Goal: Find specific page/section: Locate item on page

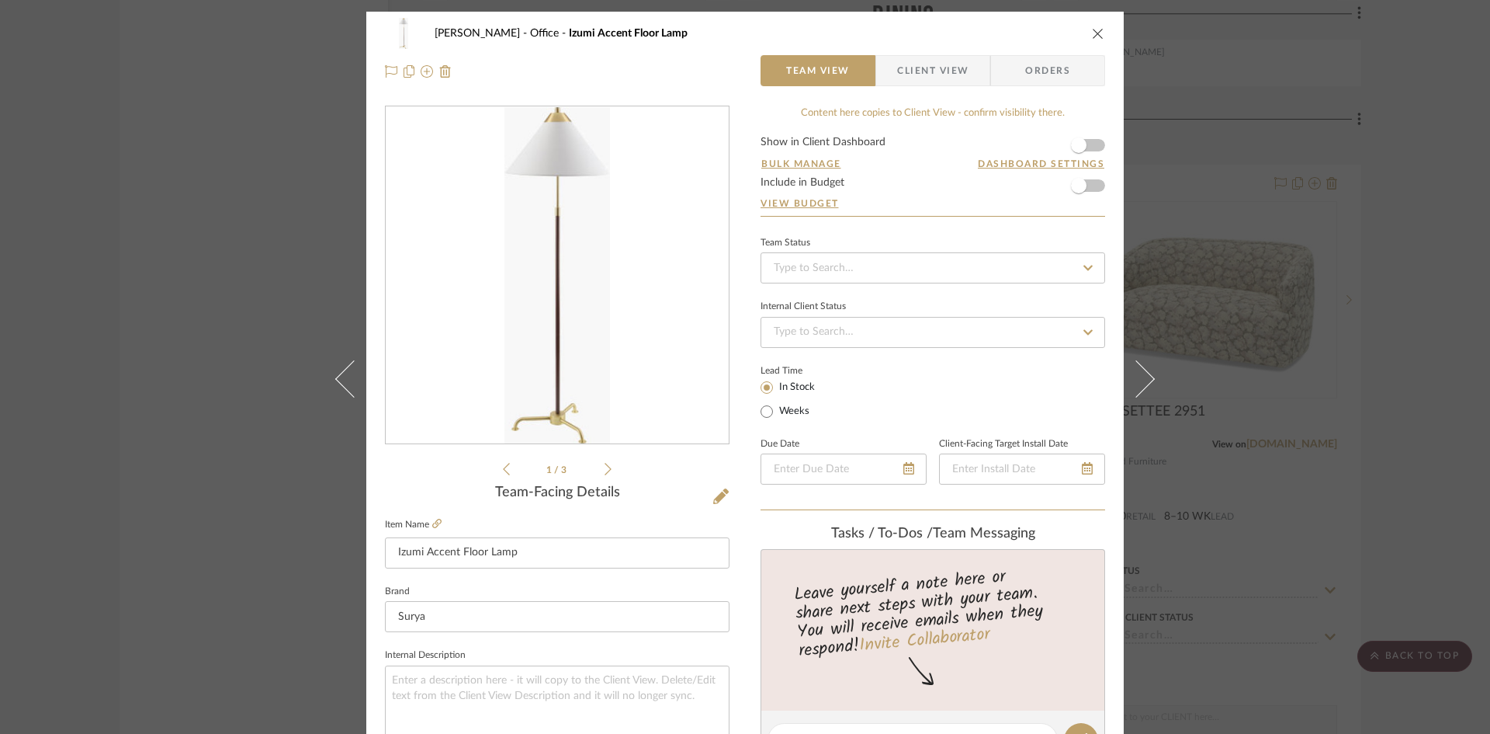
click at [1092, 35] on icon "close" at bounding box center [1098, 33] width 12 height 12
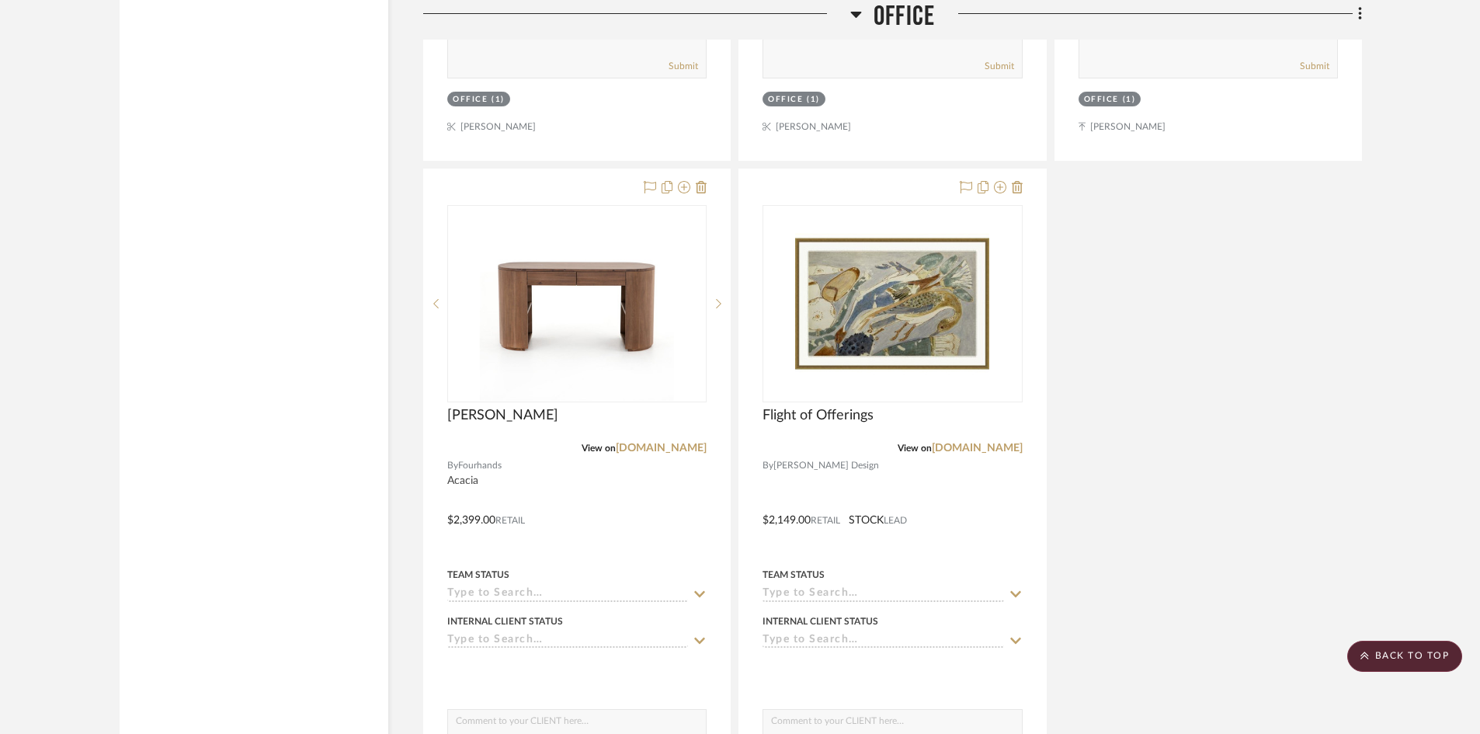
scroll to position [4614, 0]
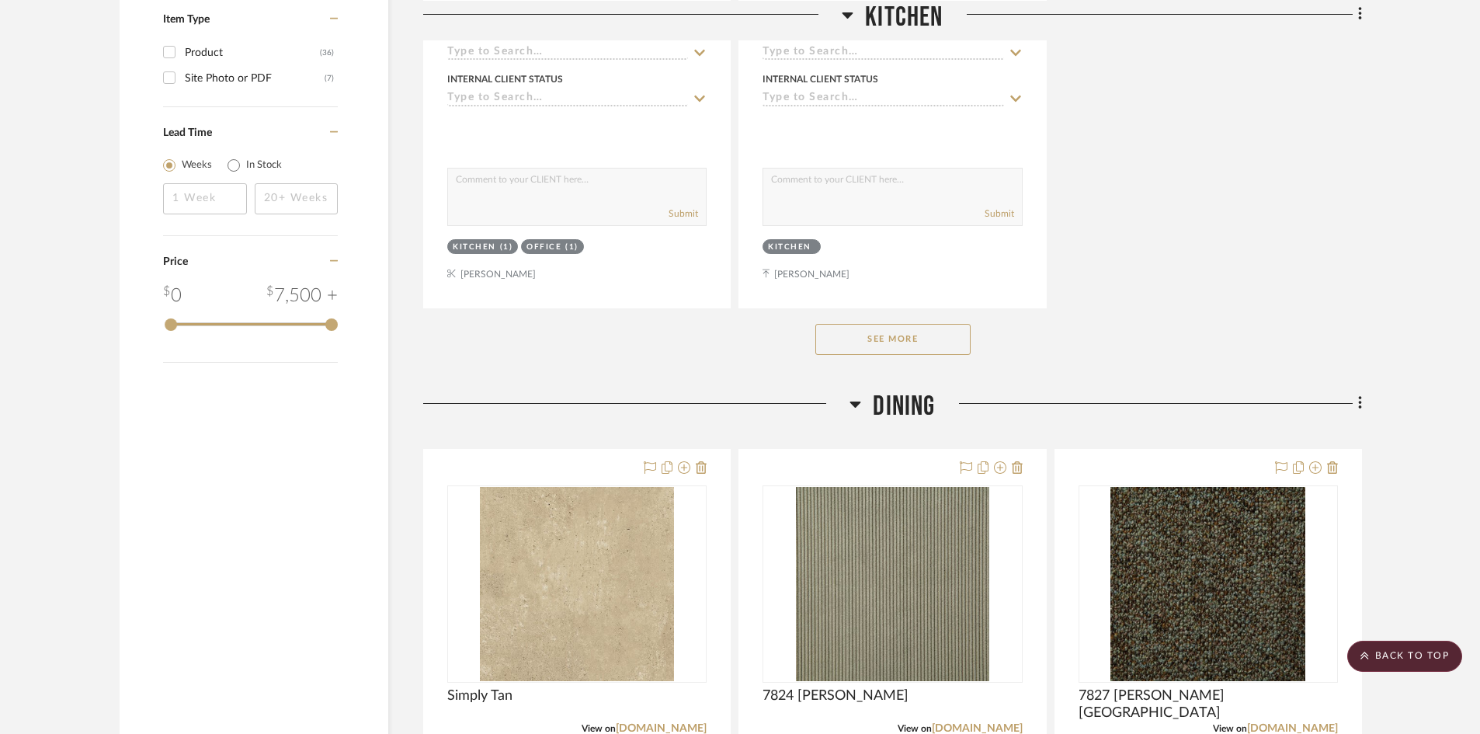
click at [932, 341] on button "See More" at bounding box center [892, 339] width 155 height 31
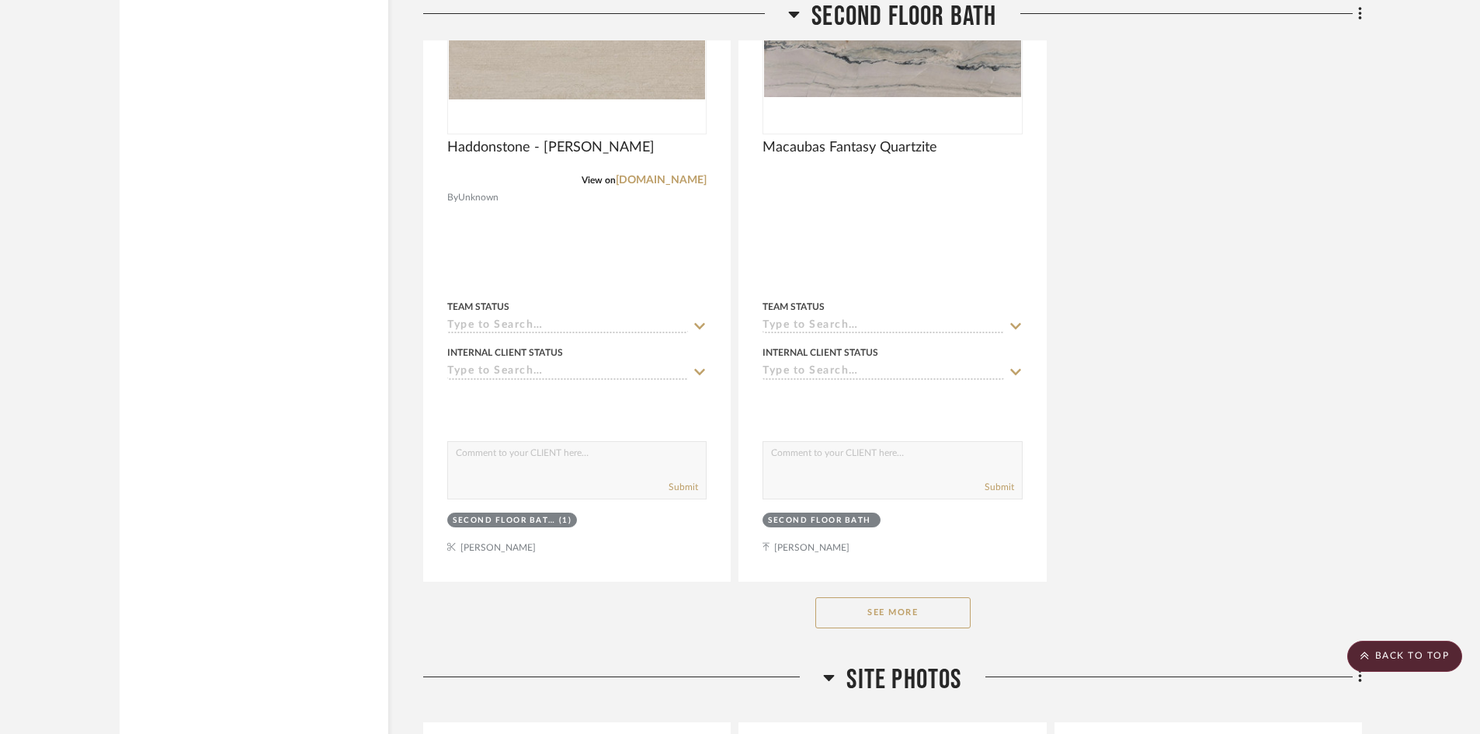
scroll to position [10013, 0]
click at [908, 619] on button "See More" at bounding box center [892, 613] width 155 height 31
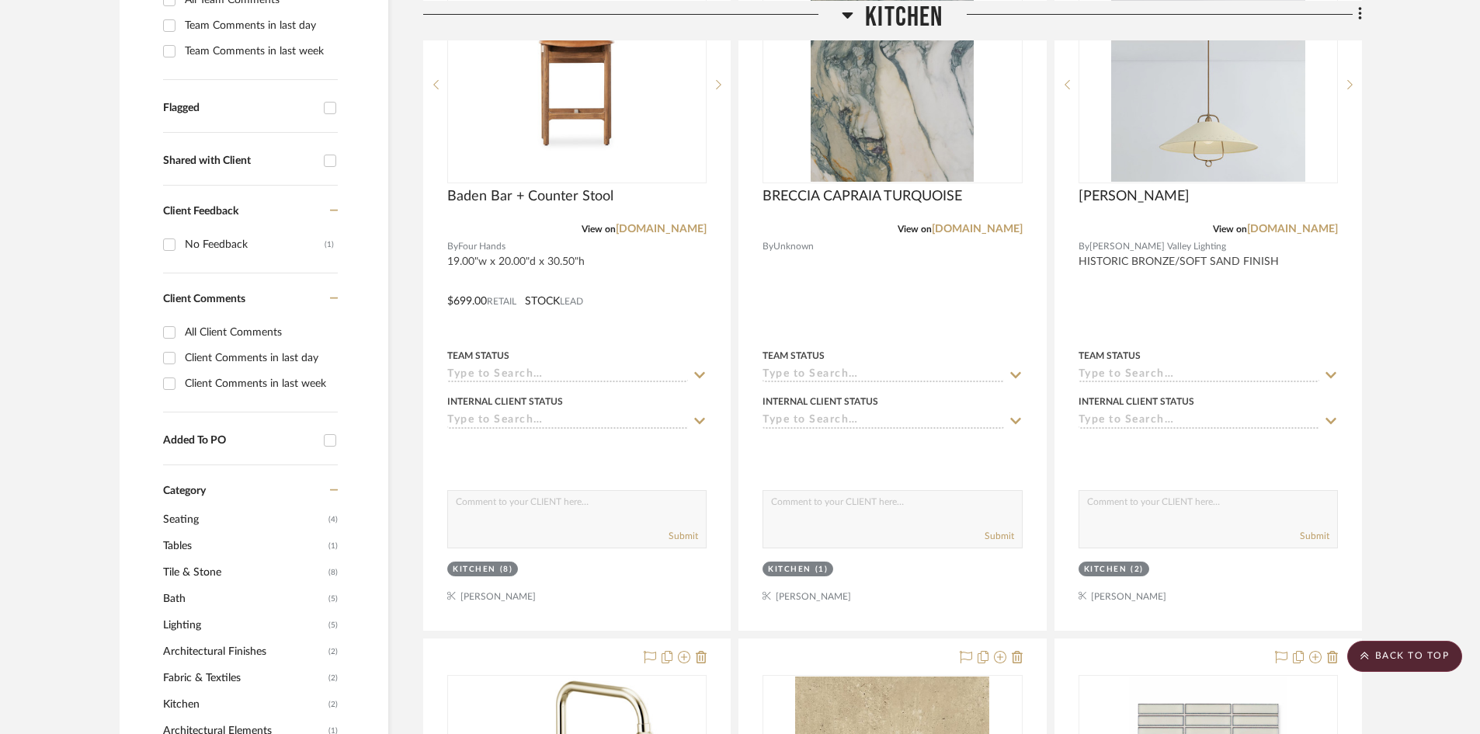
scroll to position [0, 0]
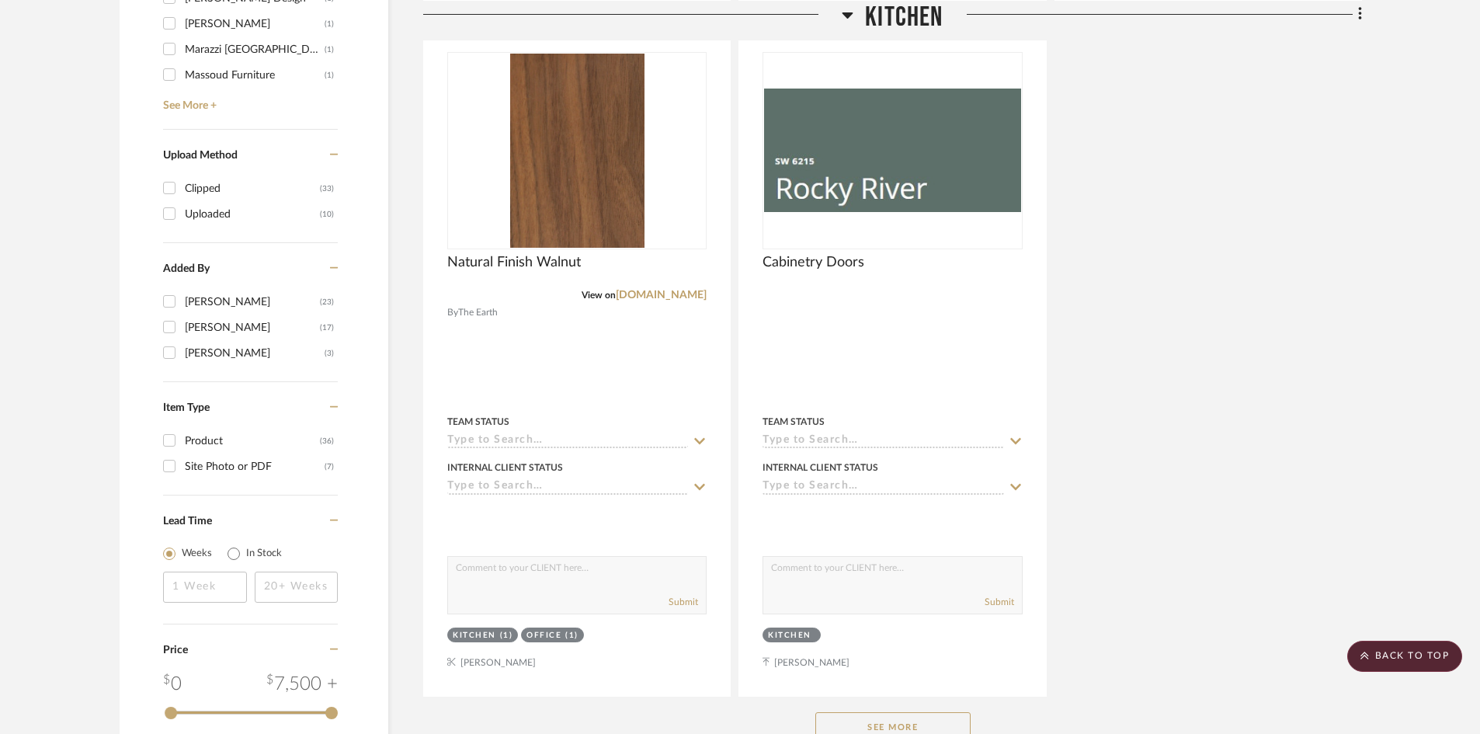
scroll to position [2173, 0]
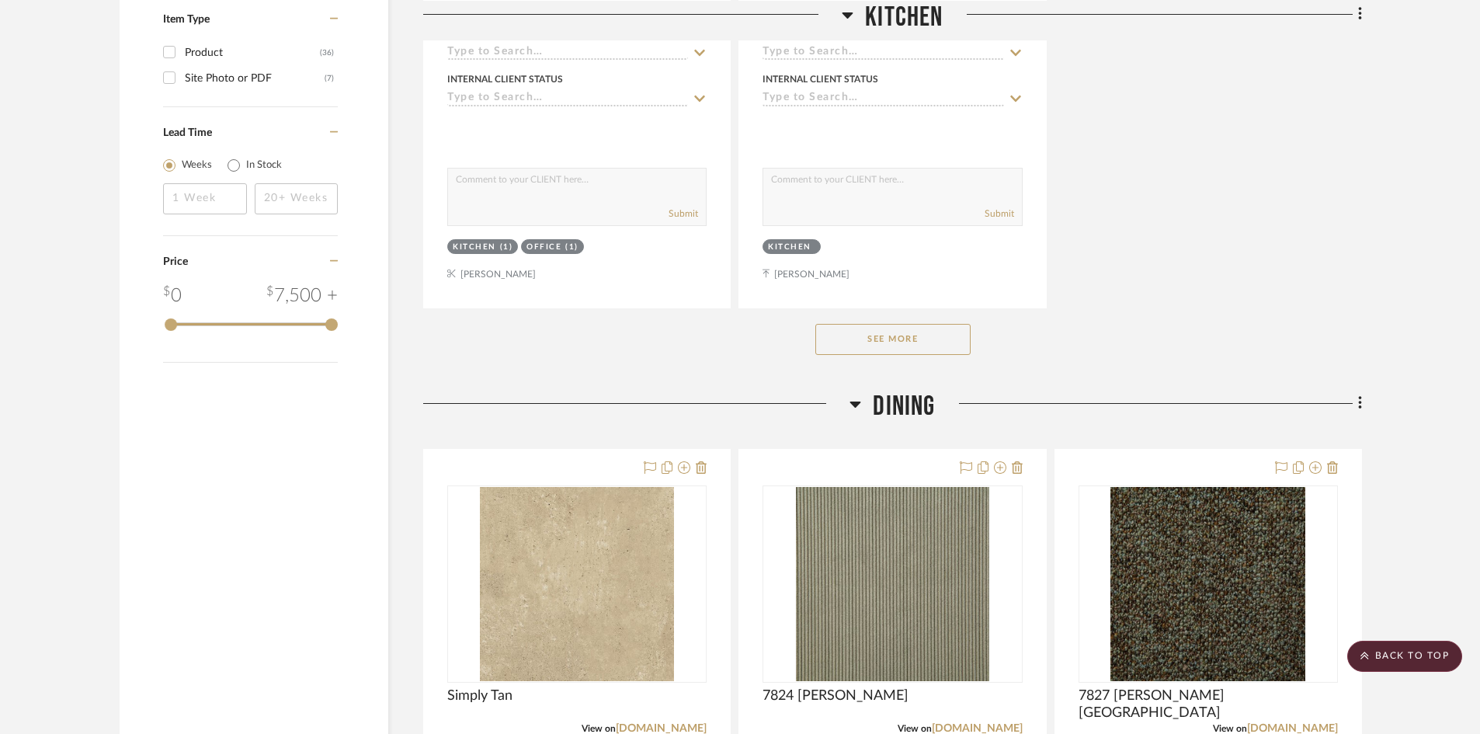
click at [928, 338] on button "See More" at bounding box center [892, 339] width 155 height 31
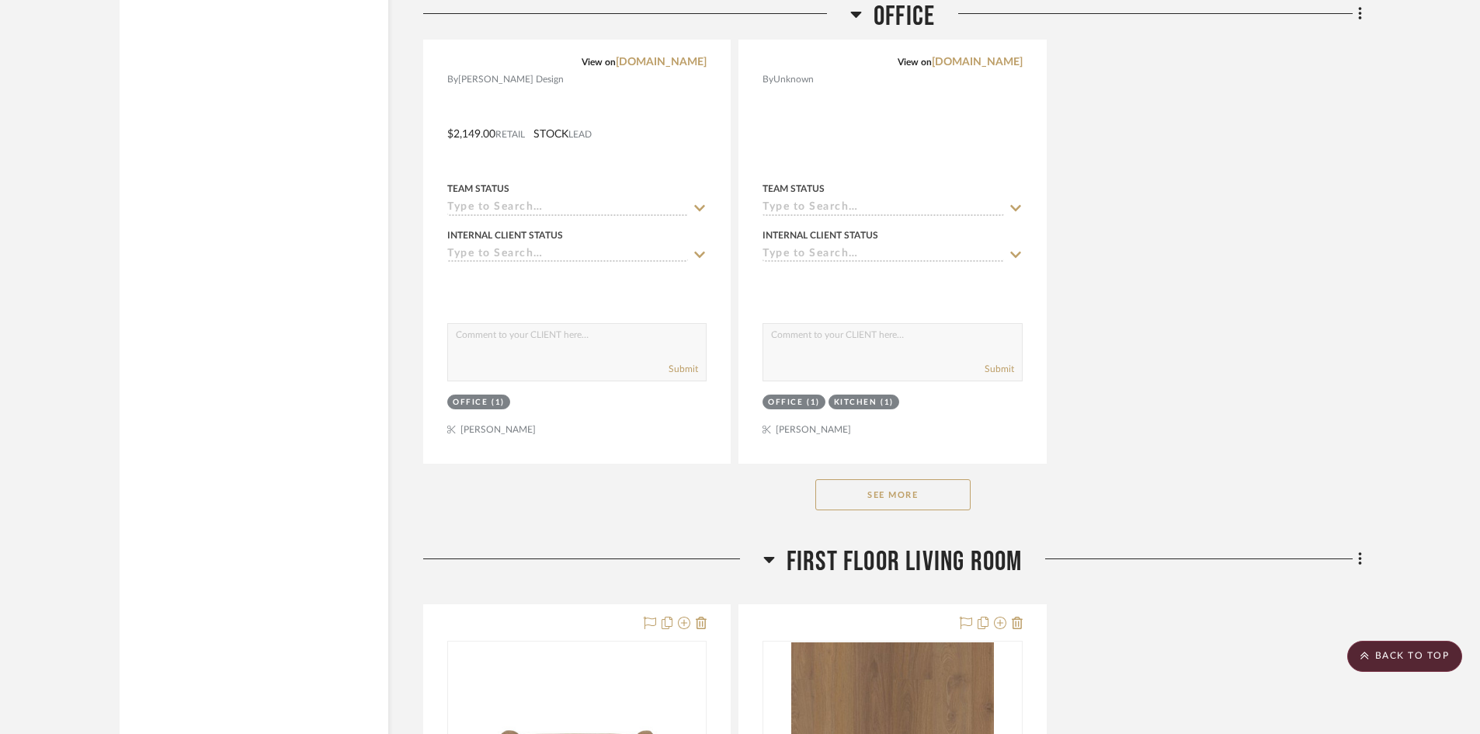
scroll to position [5123, 0]
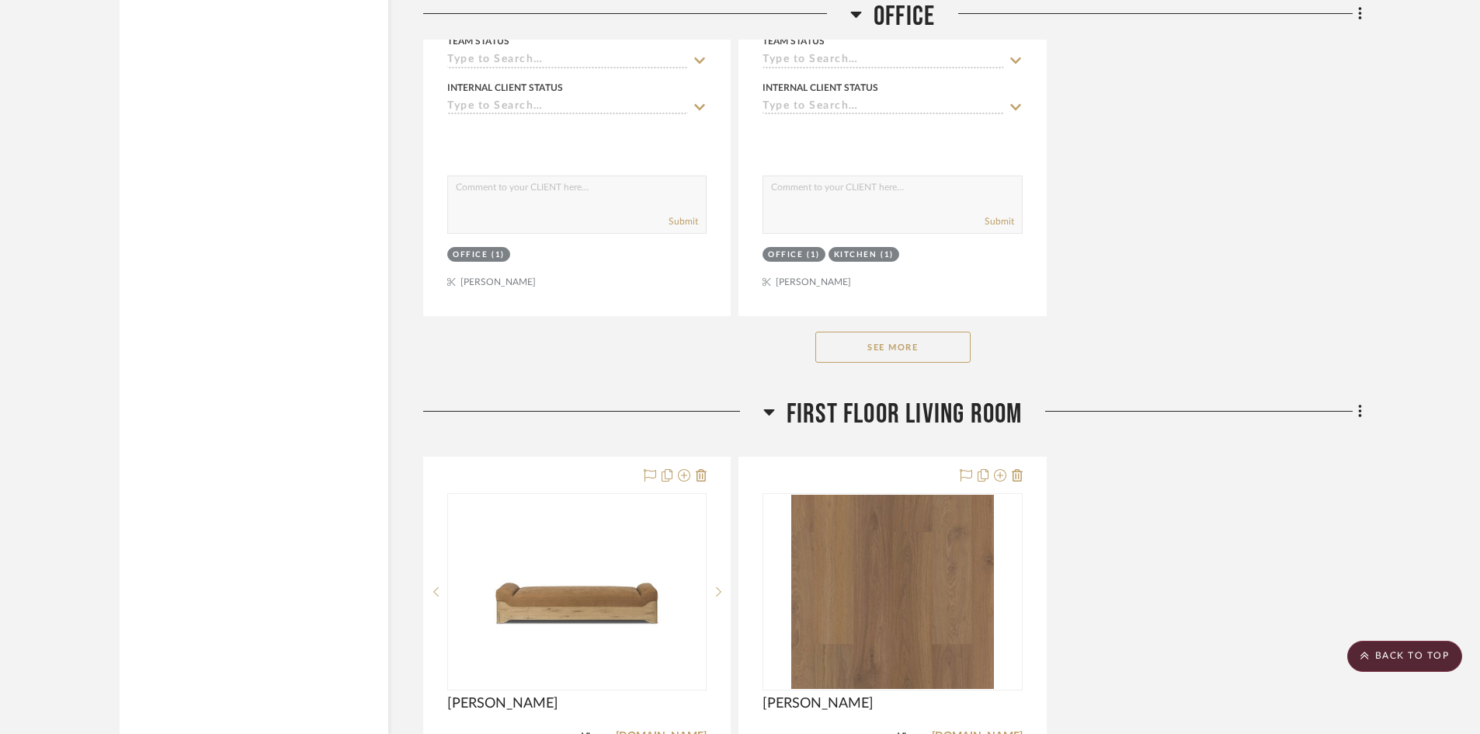
click at [903, 342] on button "See More" at bounding box center [892, 346] width 155 height 31
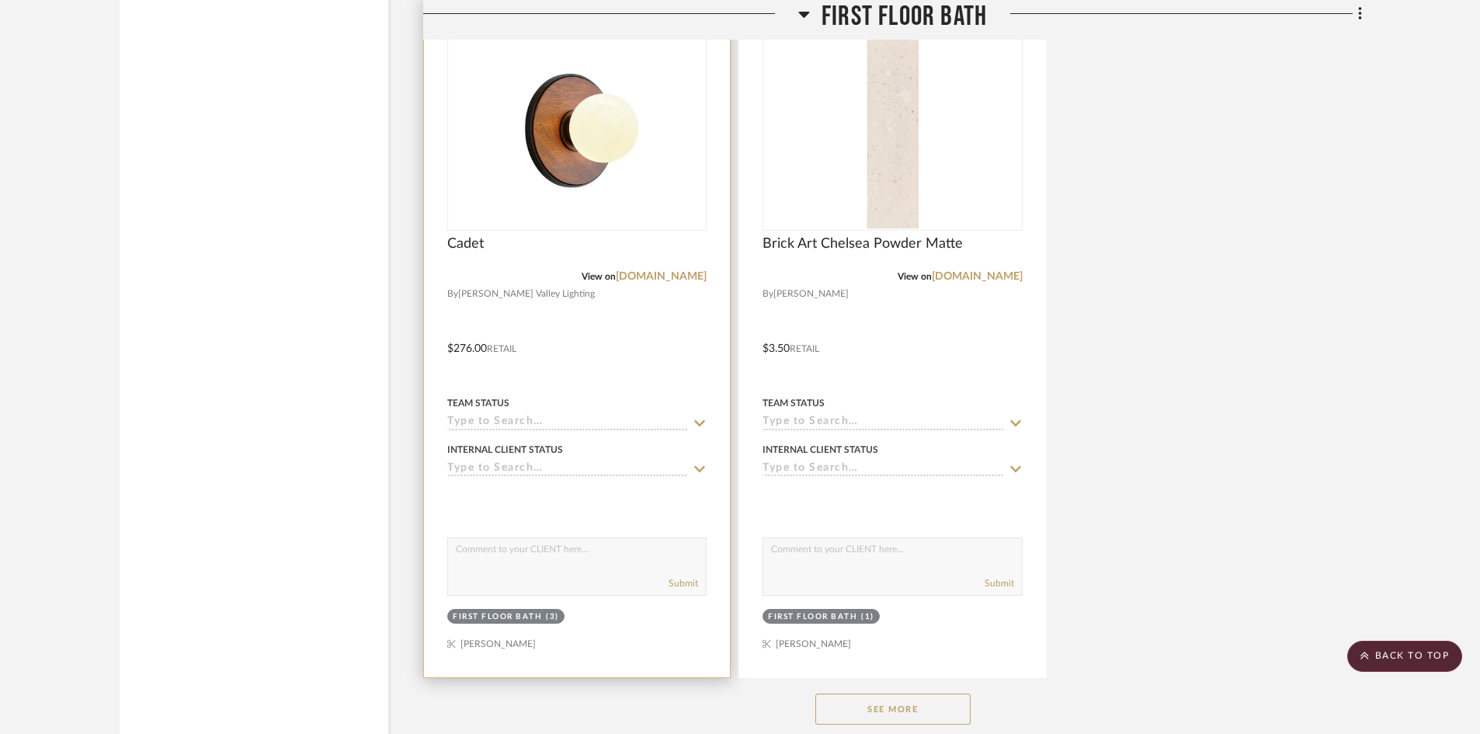
scroll to position [7762, 0]
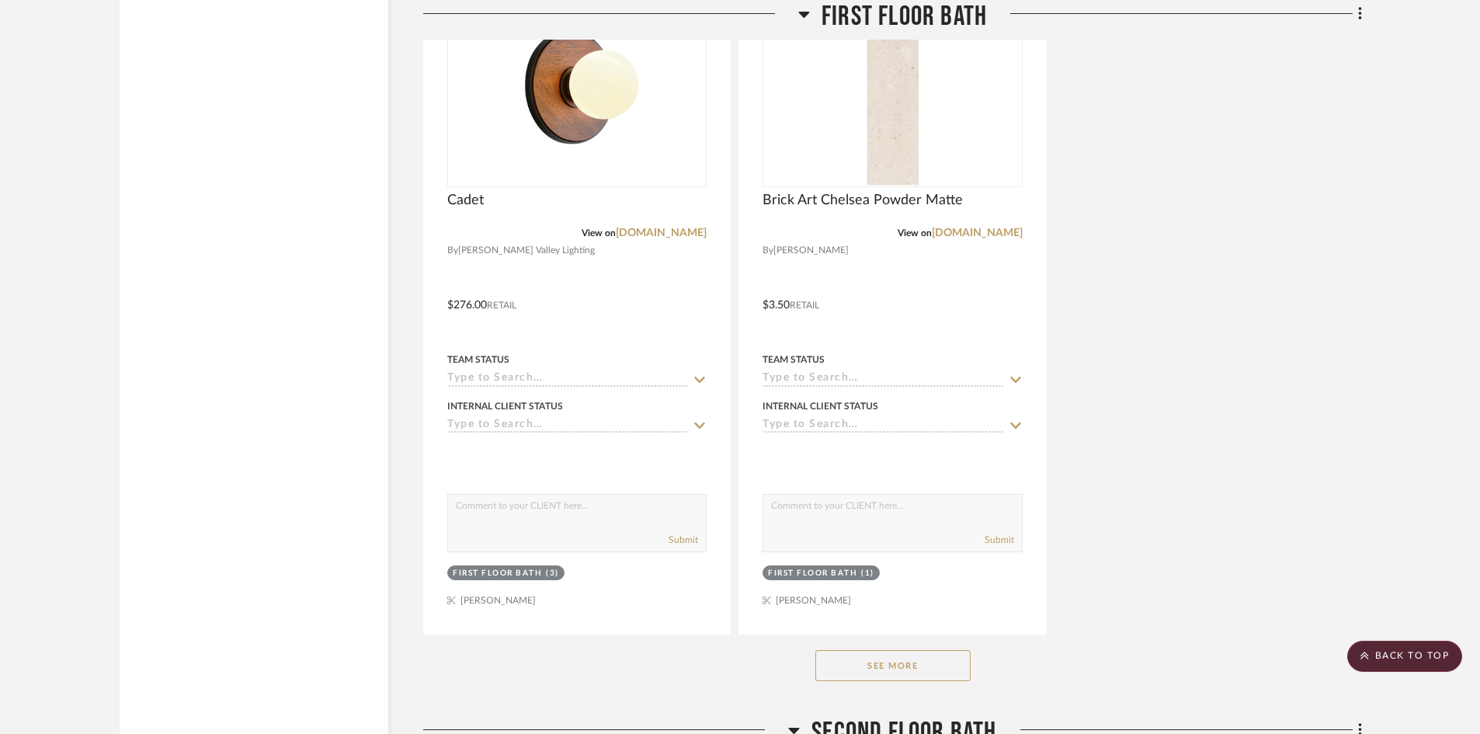
click at [945, 673] on button "See More" at bounding box center [892, 665] width 155 height 31
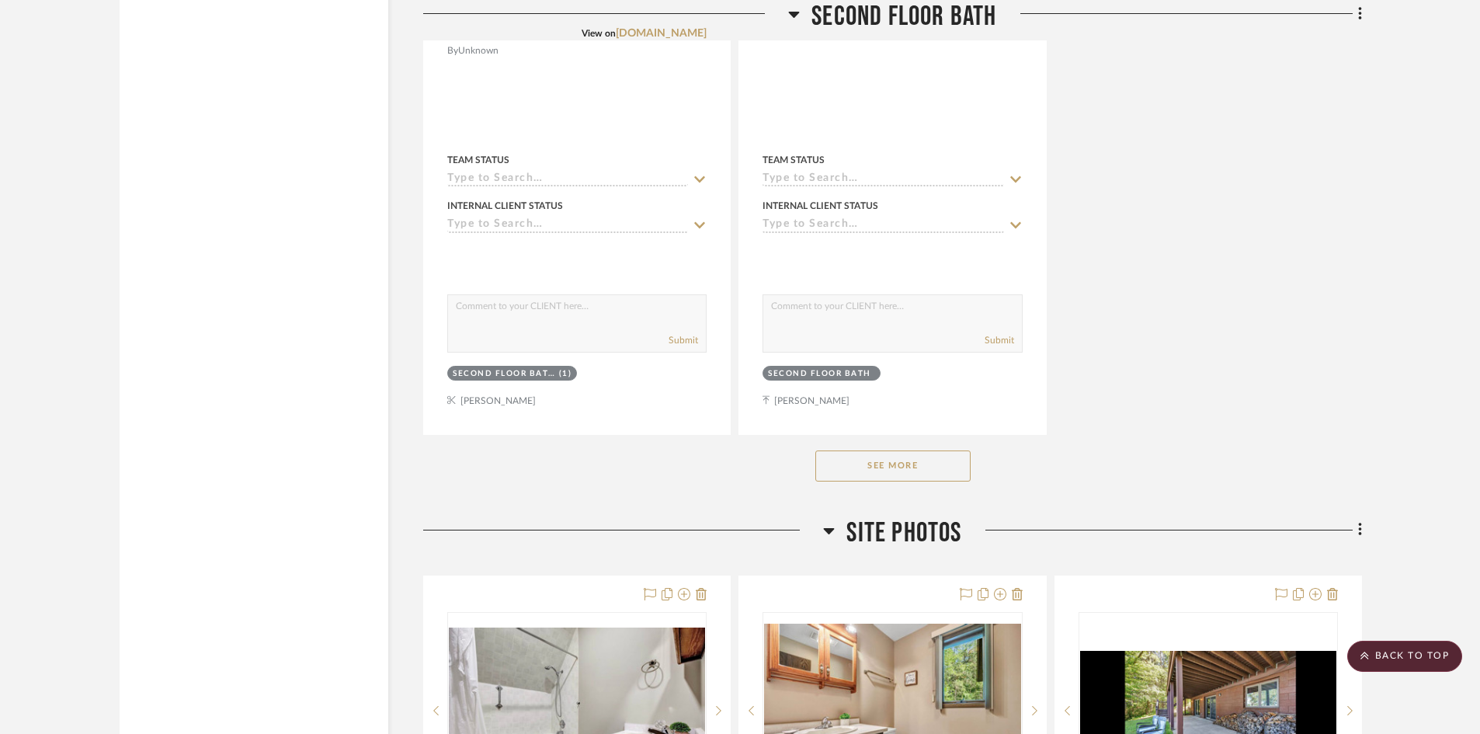
scroll to position [10169, 0]
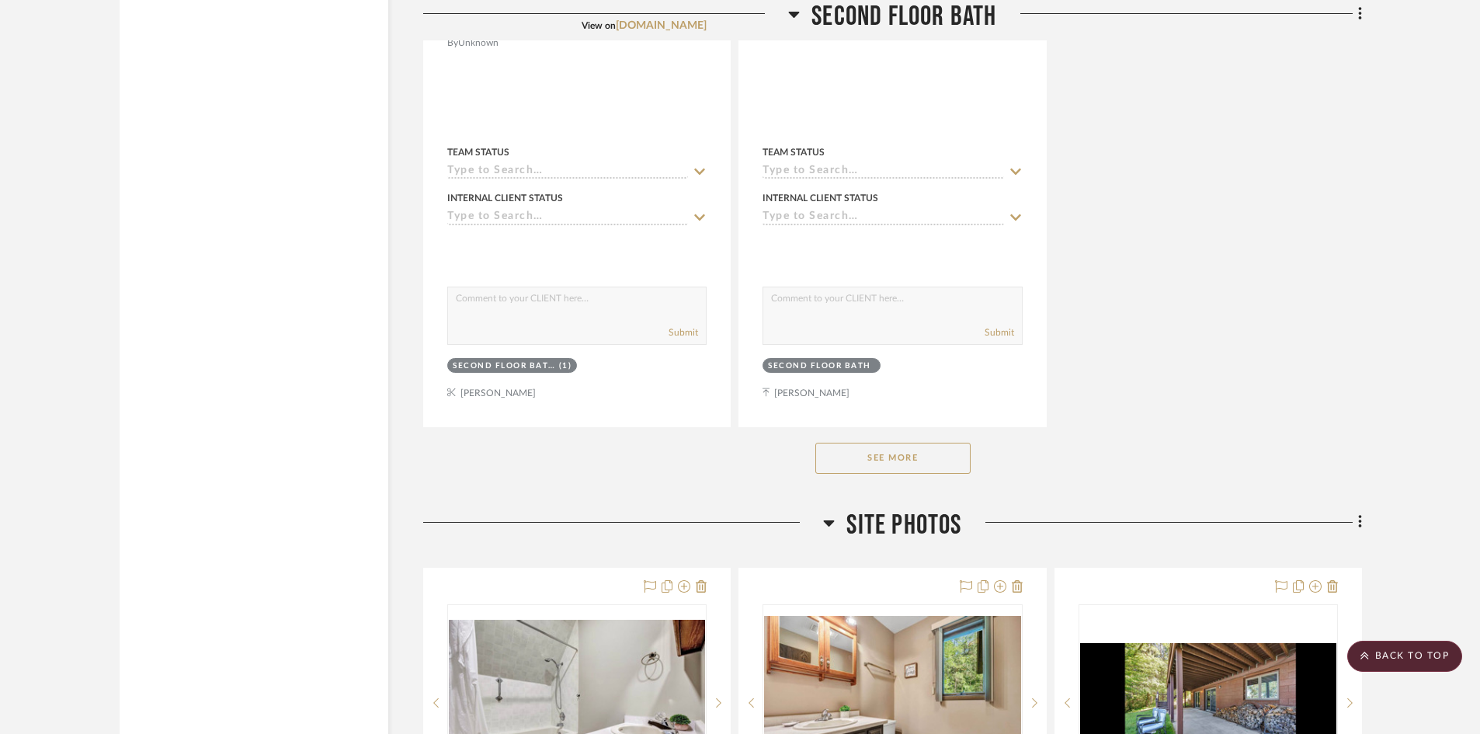
click at [876, 465] on button "See More" at bounding box center [892, 457] width 155 height 31
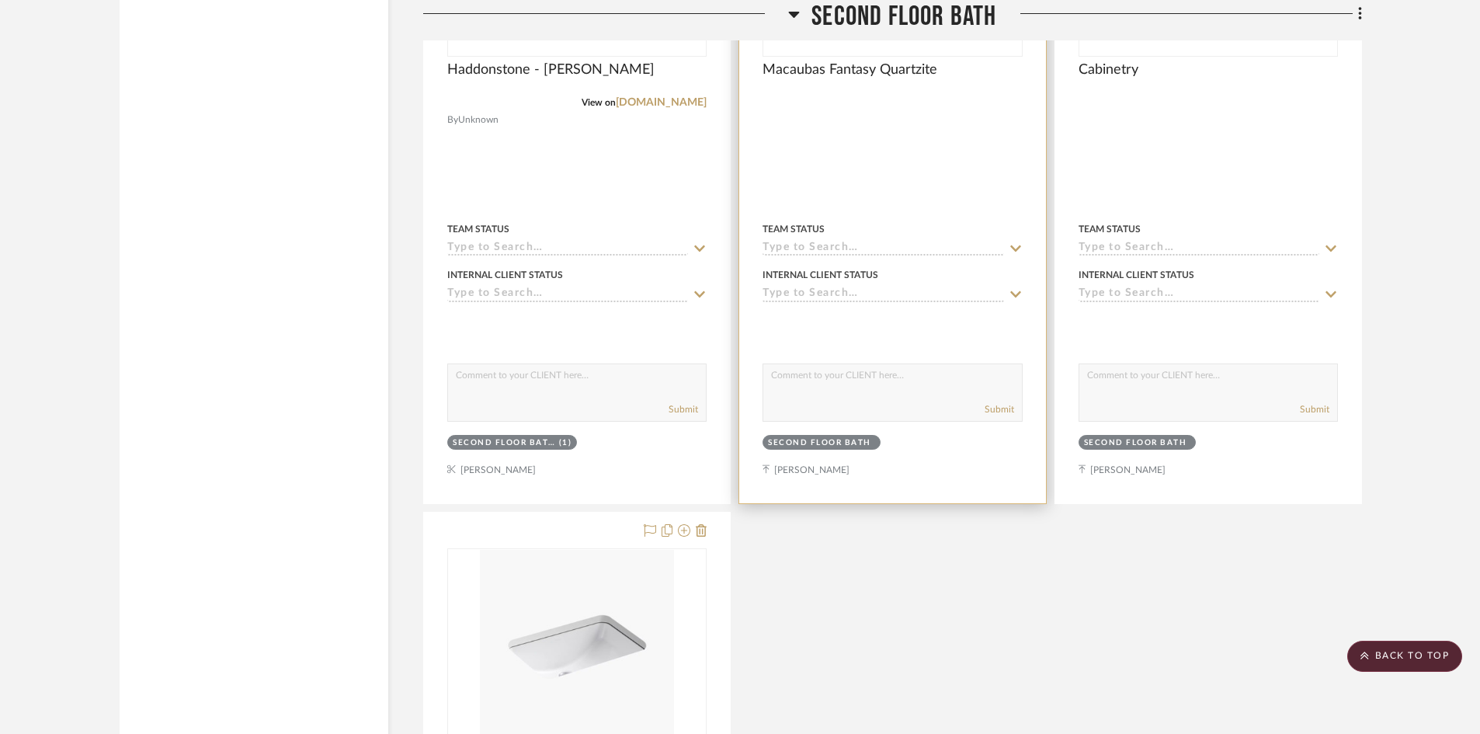
scroll to position [10246, 0]
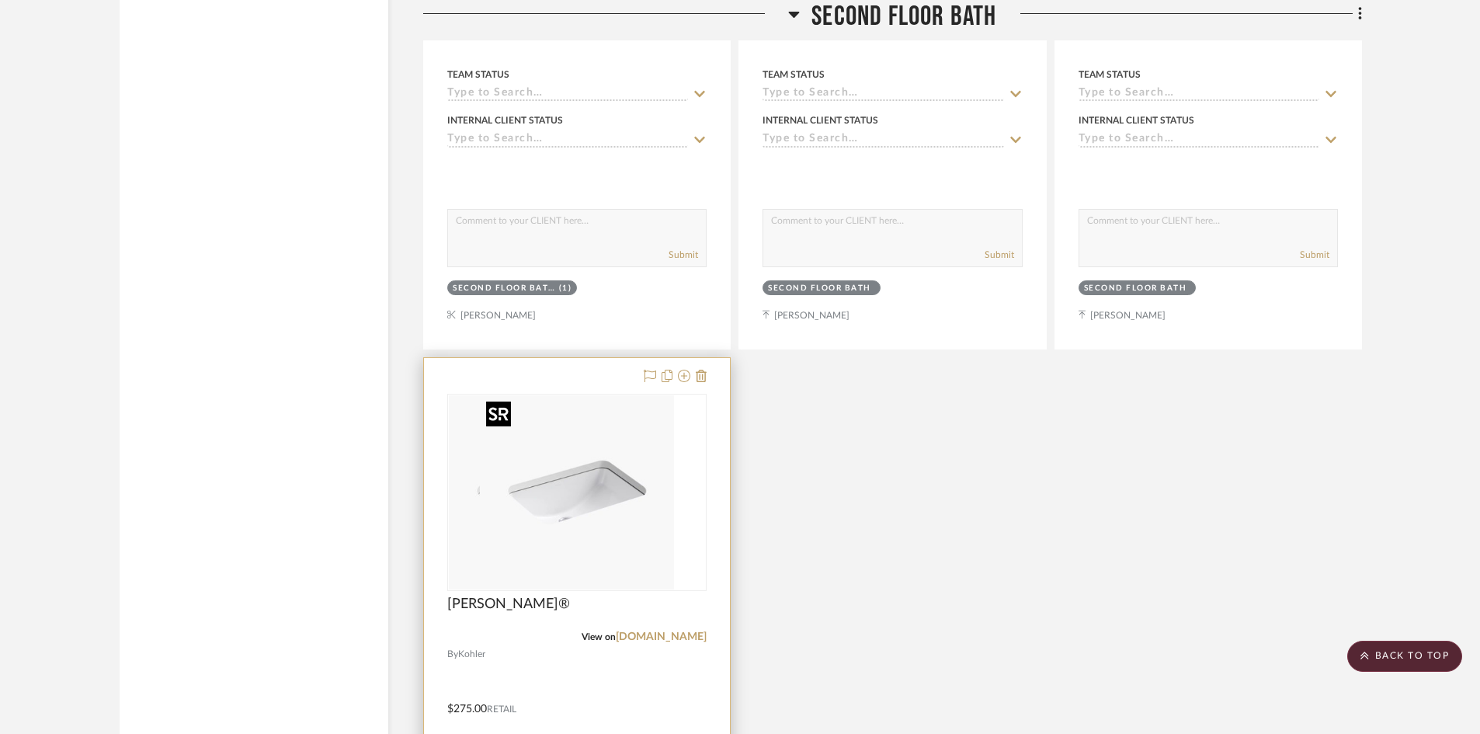
click at [574, 521] on div at bounding box center [576, 492] width 259 height 197
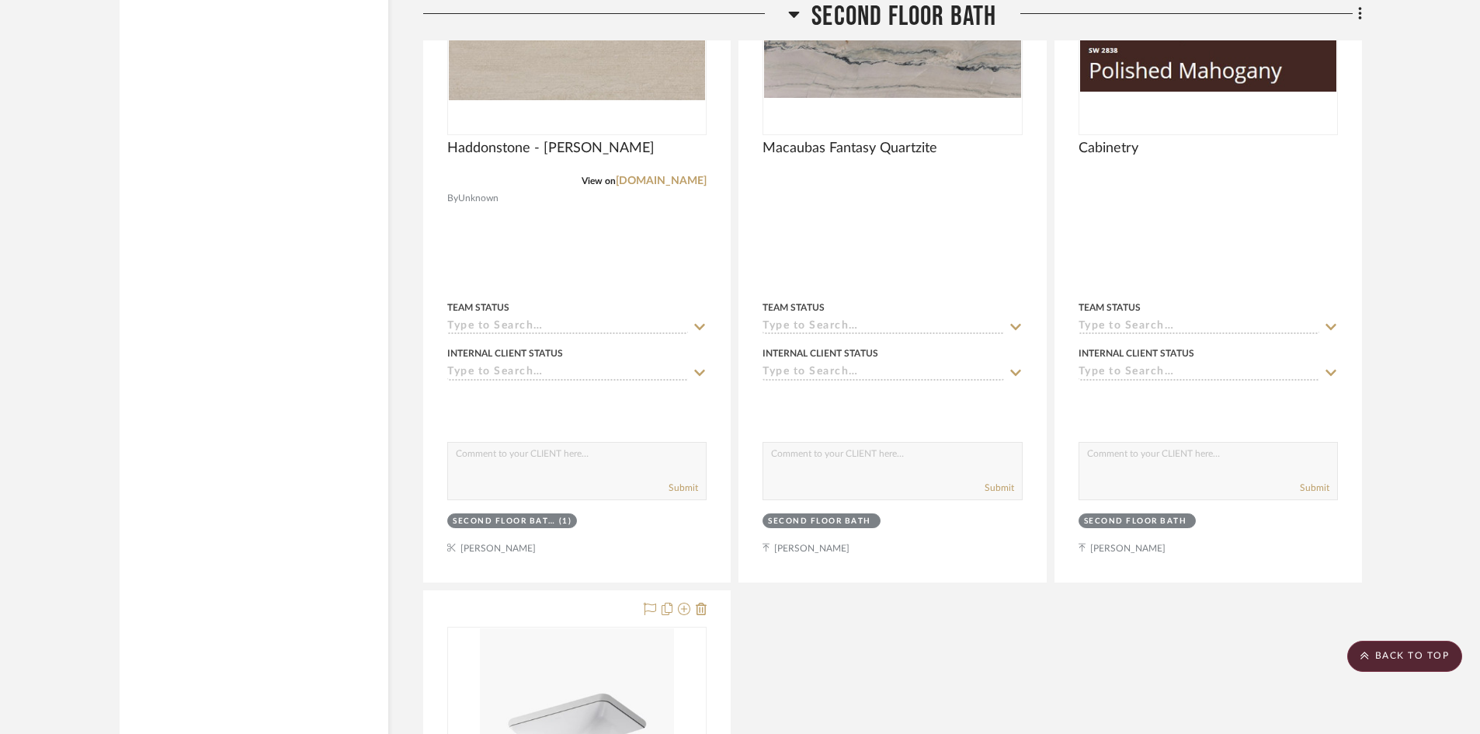
scroll to position [9858, 0]
